Goal: Find specific page/section: Find specific page/section

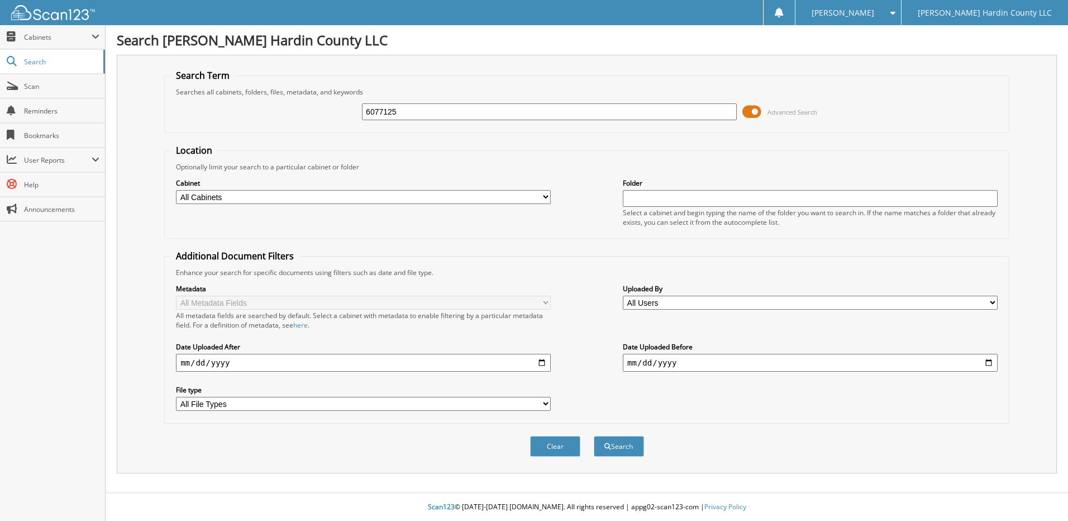
type input "6077125"
click at [594, 436] on button "Search" at bounding box center [619, 446] width 50 height 21
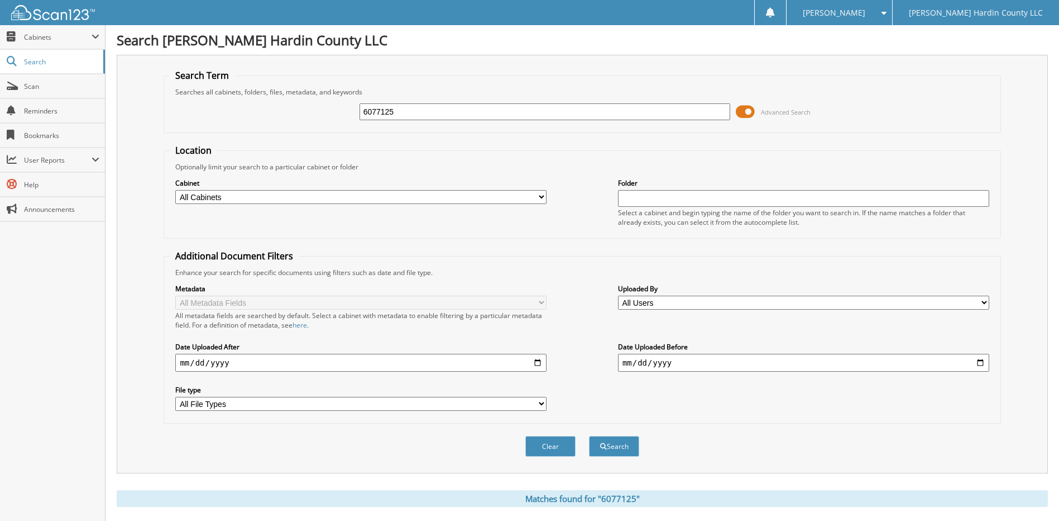
click at [741, 115] on span at bounding box center [745, 111] width 19 height 17
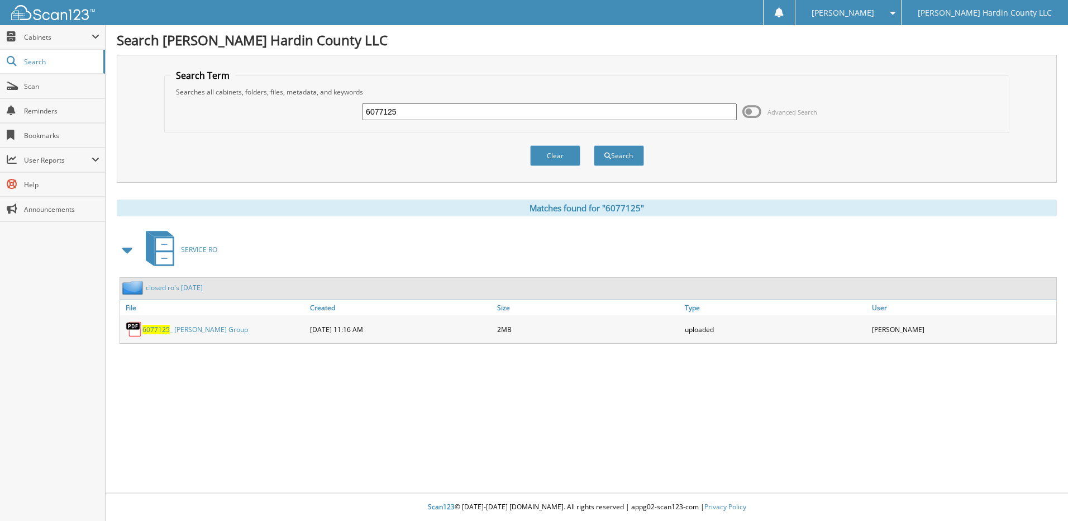
click at [437, 109] on input "6077125" at bounding box center [549, 111] width 375 height 17
type input "6077583"
click at [594, 145] on button "Search" at bounding box center [619, 155] width 50 height 21
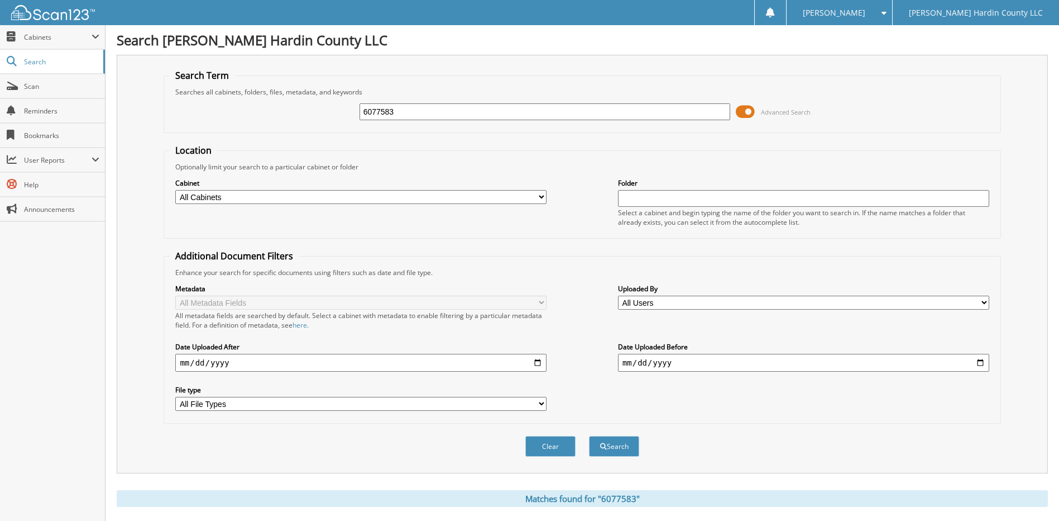
click at [741, 108] on span at bounding box center [745, 111] width 19 height 17
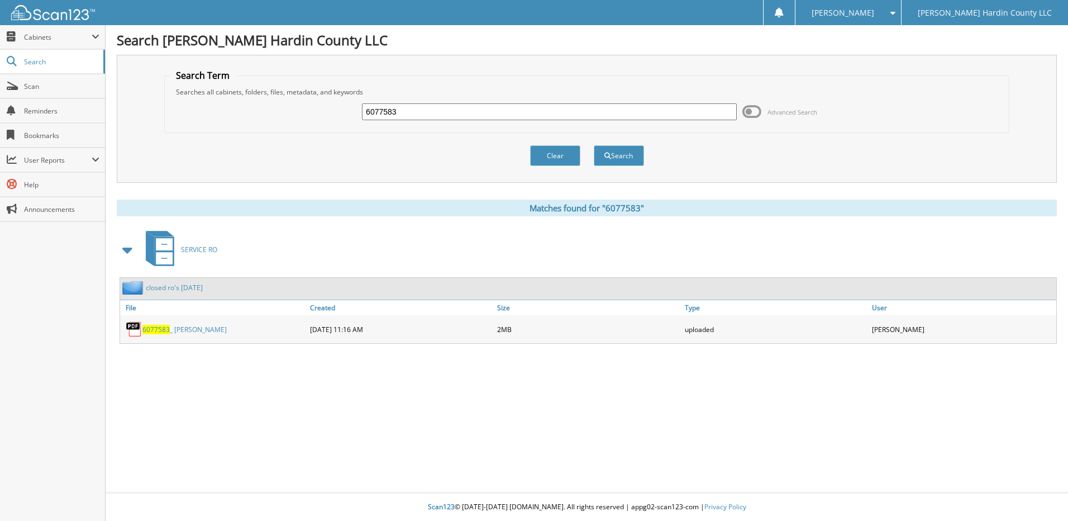
click at [475, 109] on input "6077583" at bounding box center [549, 111] width 375 height 17
type input "6077548"
click at [594, 145] on button "Search" at bounding box center [619, 155] width 50 height 21
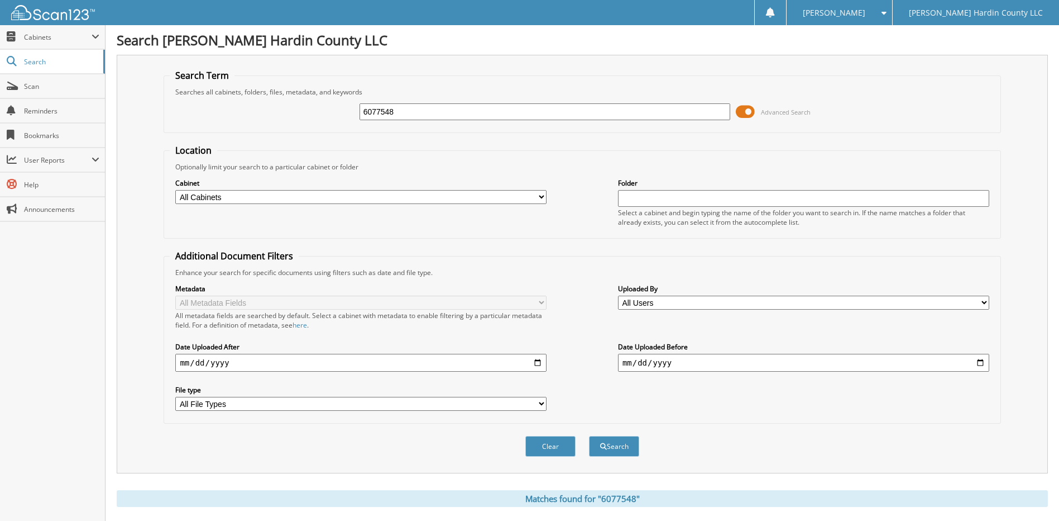
click at [741, 108] on span at bounding box center [745, 111] width 19 height 17
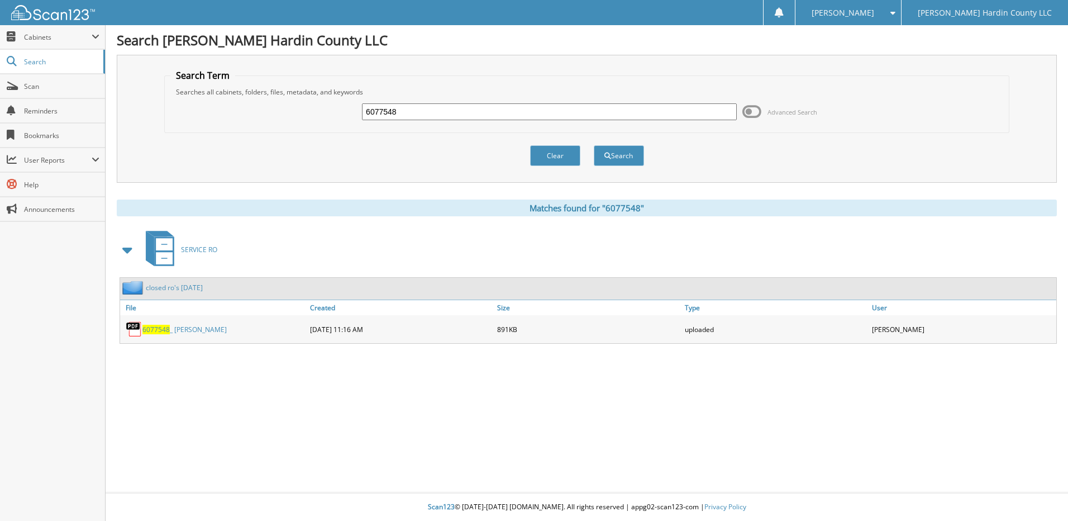
click at [403, 112] on input "6077548" at bounding box center [549, 111] width 375 height 17
type input "6077512"
click at [594, 145] on button "Search" at bounding box center [619, 155] width 50 height 21
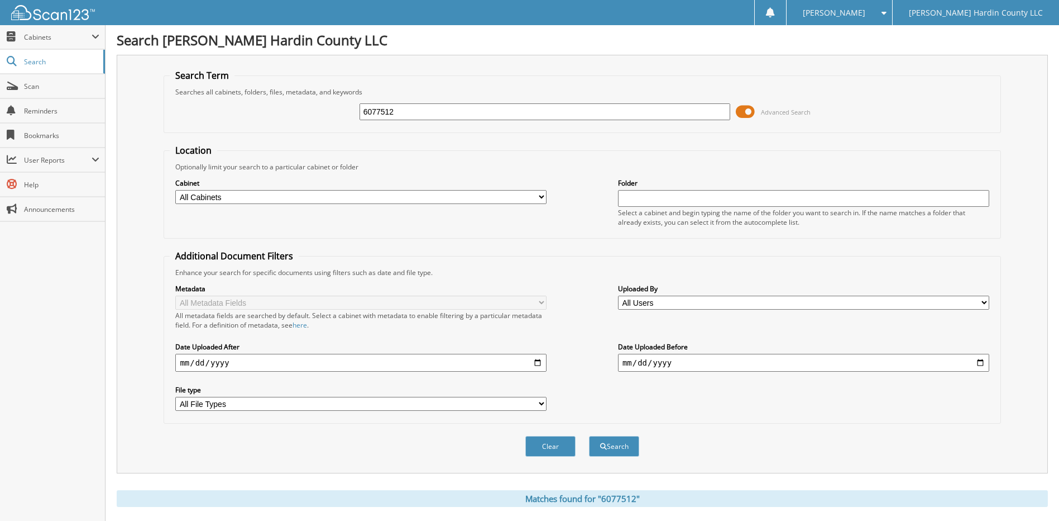
click at [742, 112] on span at bounding box center [745, 111] width 19 height 17
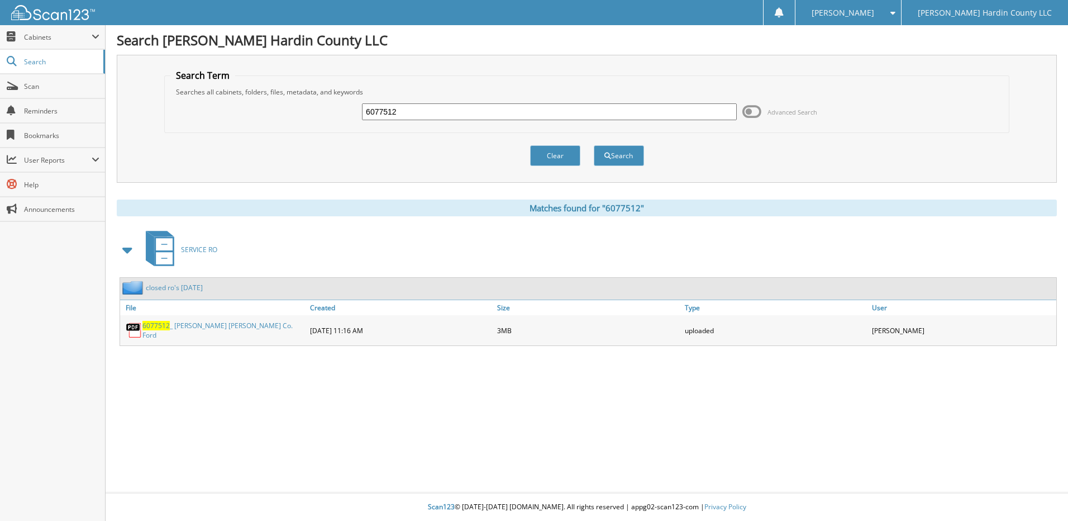
click at [412, 114] on input "6077512" at bounding box center [549, 111] width 375 height 17
type input "6077573"
click at [594, 145] on button "Search" at bounding box center [619, 155] width 50 height 21
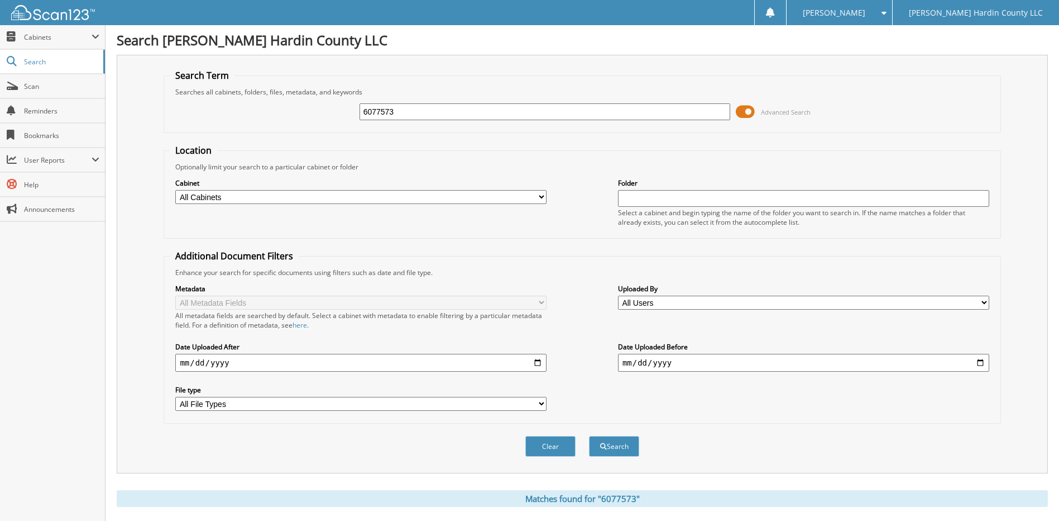
click at [745, 112] on span at bounding box center [745, 111] width 19 height 17
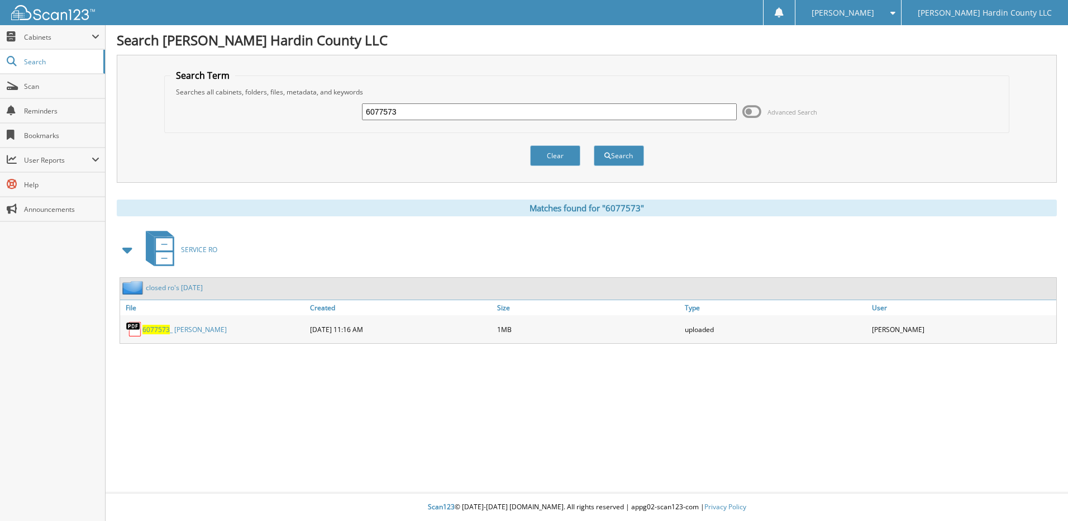
click at [414, 108] on input "6077573" at bounding box center [549, 111] width 375 height 17
type input "6077480"
click at [594, 145] on button "Search" at bounding box center [619, 155] width 50 height 21
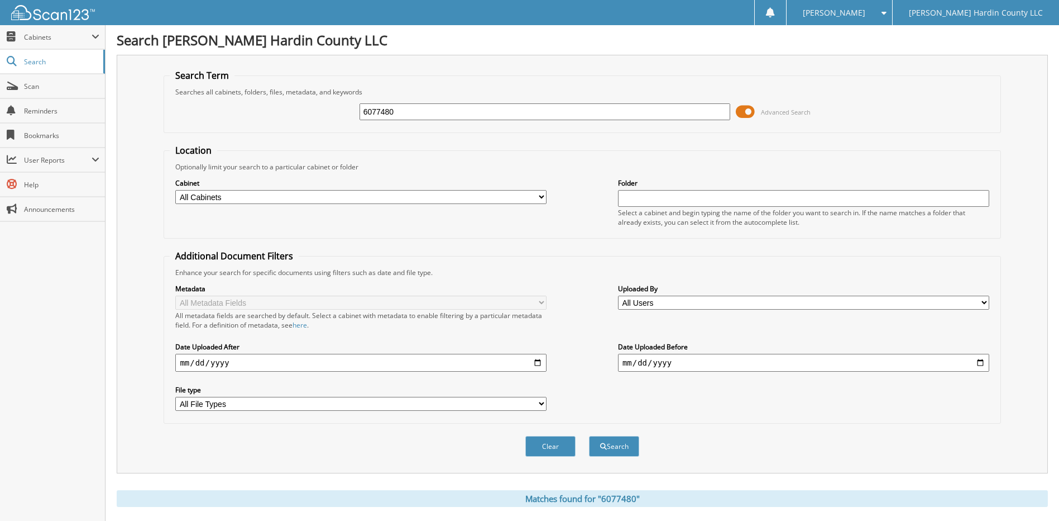
click at [741, 113] on span at bounding box center [745, 111] width 19 height 17
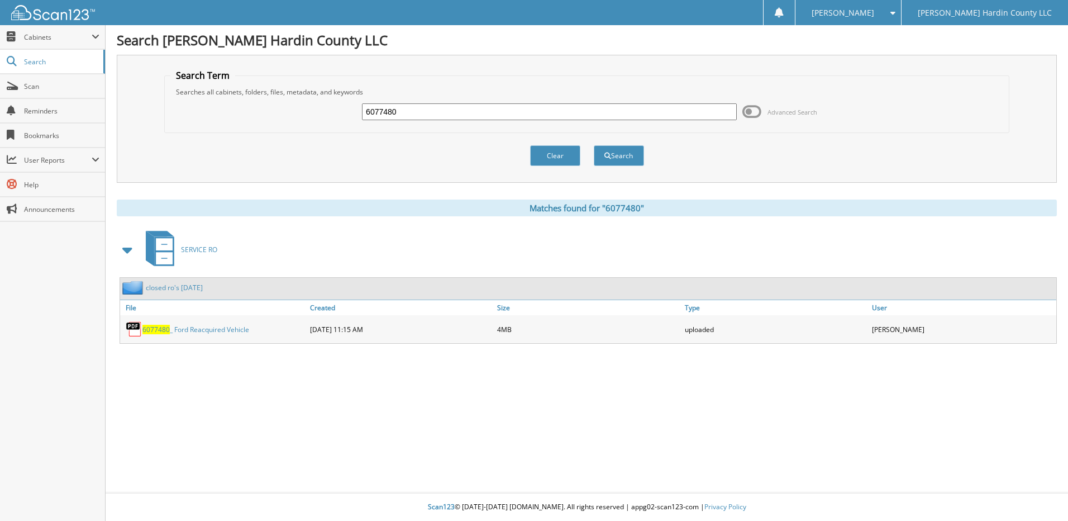
click at [435, 108] on input "6077480" at bounding box center [549, 111] width 375 height 17
type input "6077558"
click at [594, 145] on button "Search" at bounding box center [619, 155] width 50 height 21
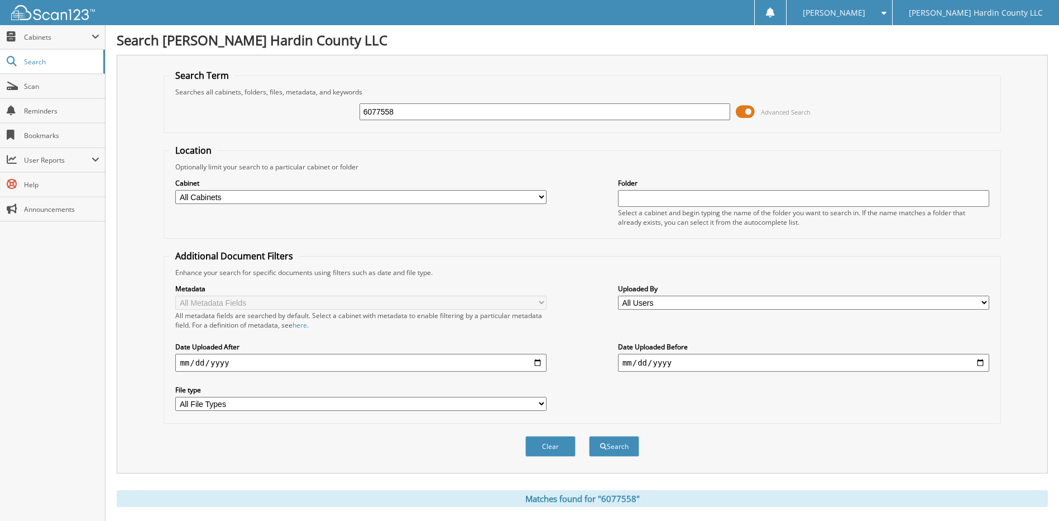
click at [741, 112] on span at bounding box center [745, 111] width 19 height 17
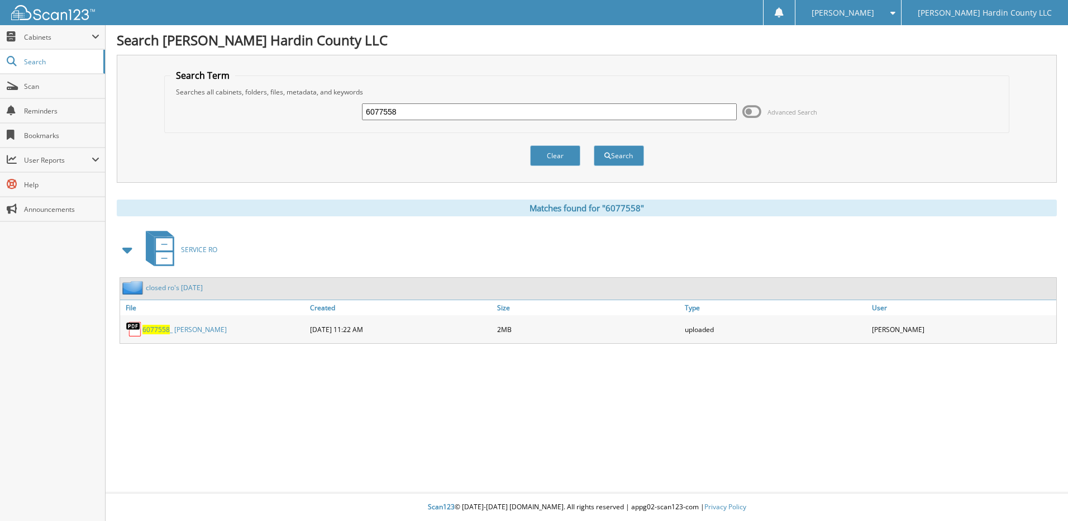
click at [442, 108] on input "6077558" at bounding box center [549, 111] width 375 height 17
type input "6077565"
click at [594, 145] on button "Search" at bounding box center [619, 155] width 50 height 21
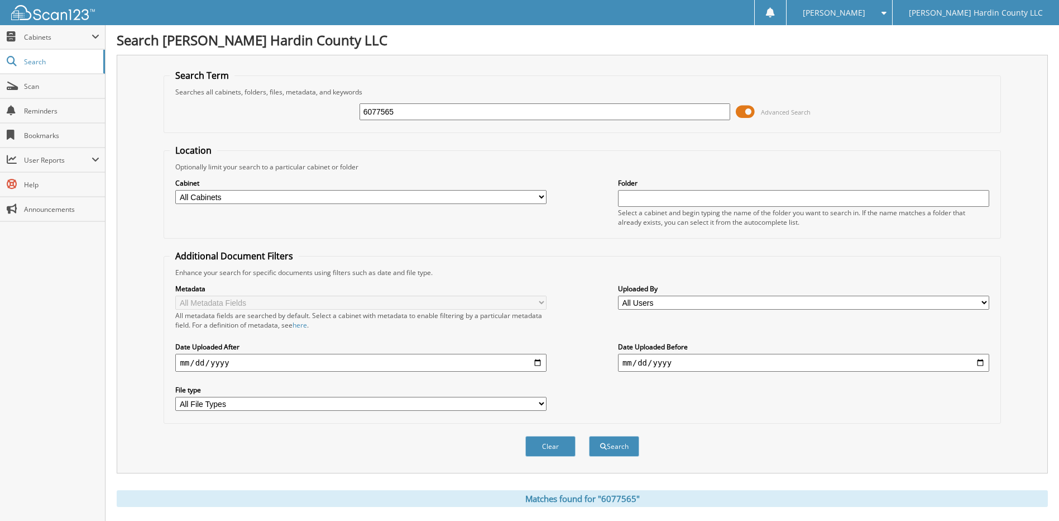
click at [744, 112] on span at bounding box center [745, 111] width 19 height 17
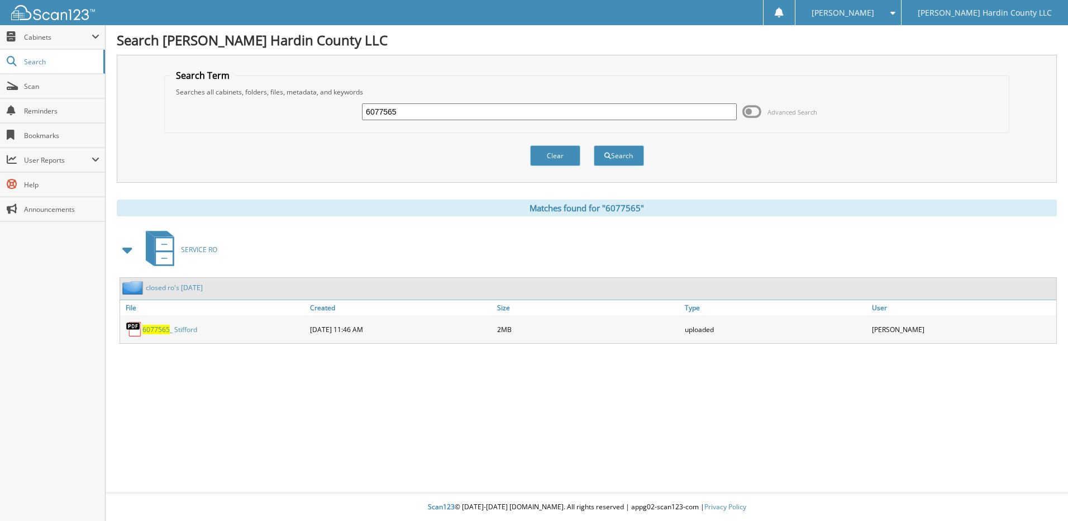
click at [404, 106] on input "6077565" at bounding box center [549, 111] width 375 height 17
type input "6077485"
click at [594, 145] on button "Search" at bounding box center [619, 155] width 50 height 21
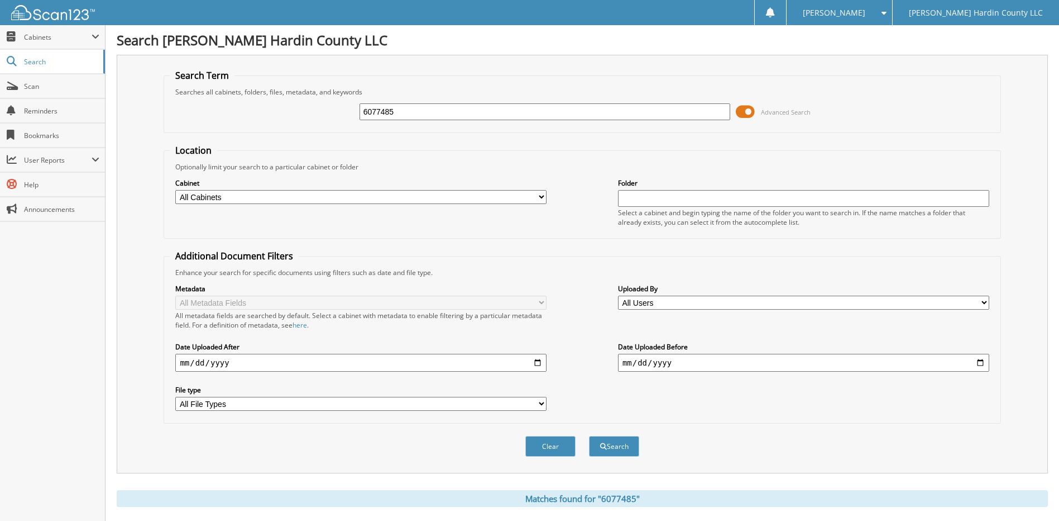
click at [743, 107] on span at bounding box center [745, 111] width 19 height 17
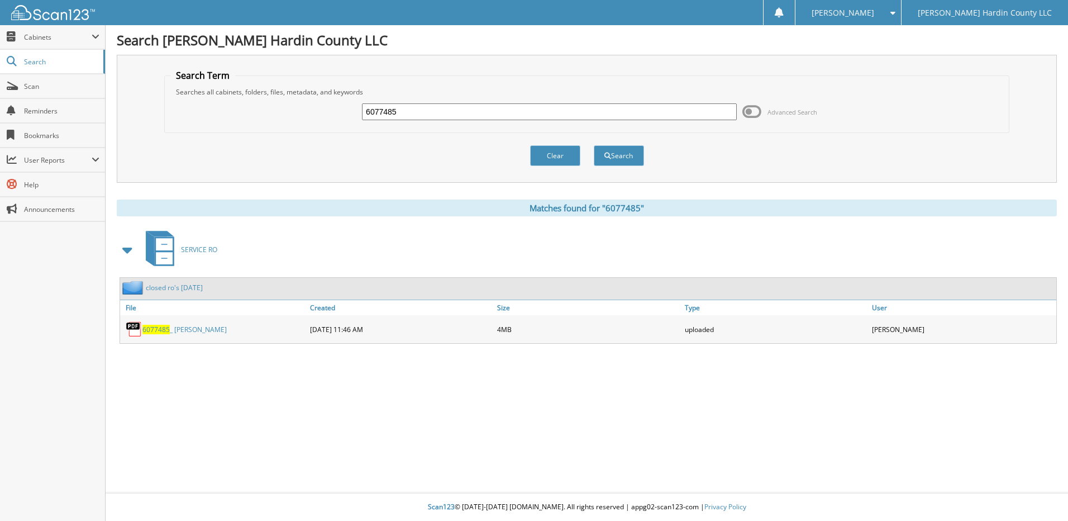
click at [418, 110] on input "6077485" at bounding box center [549, 111] width 375 height 17
type input "6077588"
click at [594, 145] on button "Search" at bounding box center [619, 155] width 50 height 21
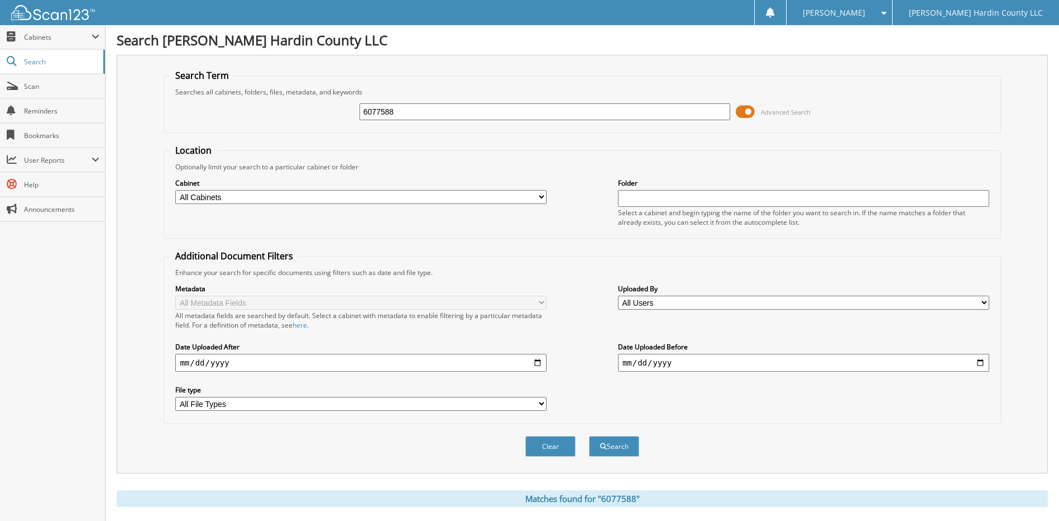
click at [746, 113] on span at bounding box center [745, 111] width 19 height 17
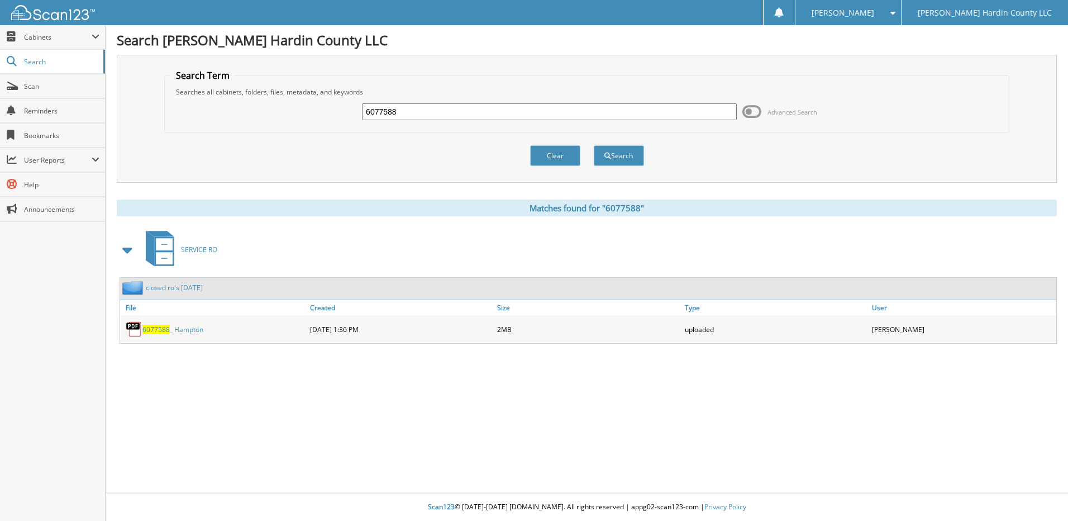
click at [423, 117] on input "6077588" at bounding box center [549, 111] width 375 height 17
type input "6077553"
click at [594, 145] on button "Search" at bounding box center [619, 155] width 50 height 21
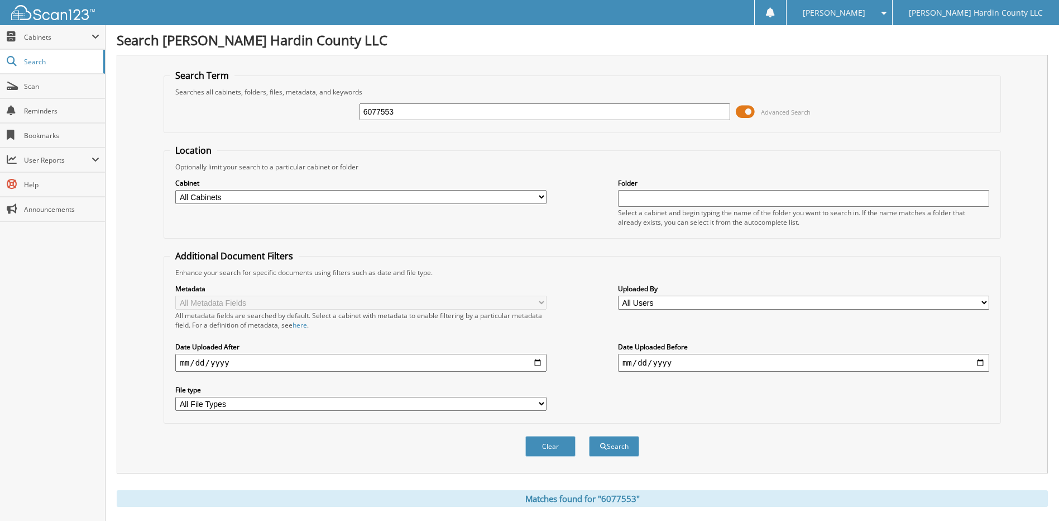
click at [741, 111] on span at bounding box center [745, 111] width 19 height 17
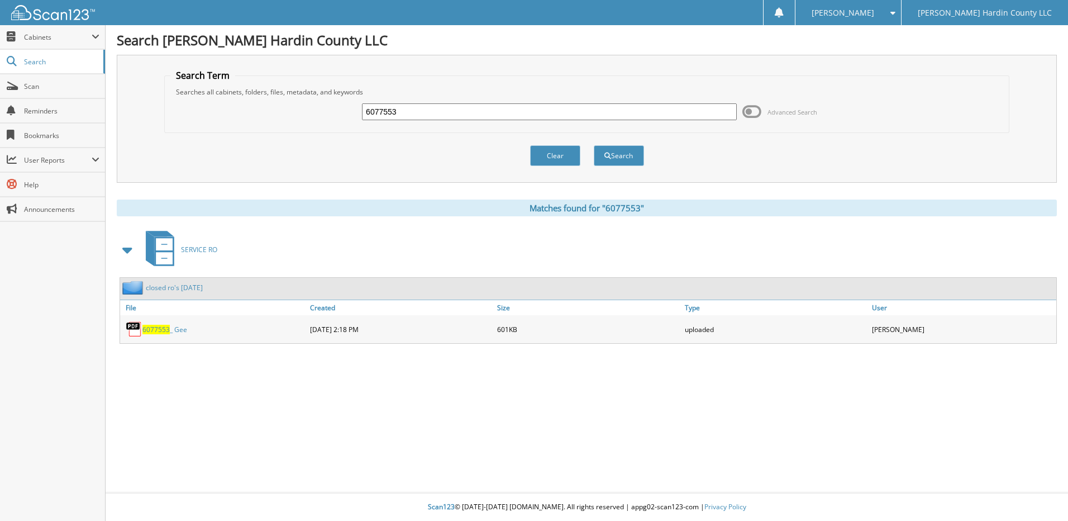
click at [423, 109] on input "6077553" at bounding box center [549, 111] width 375 height 17
type input "6"
